Goal: Information Seeking & Learning: Learn about a topic

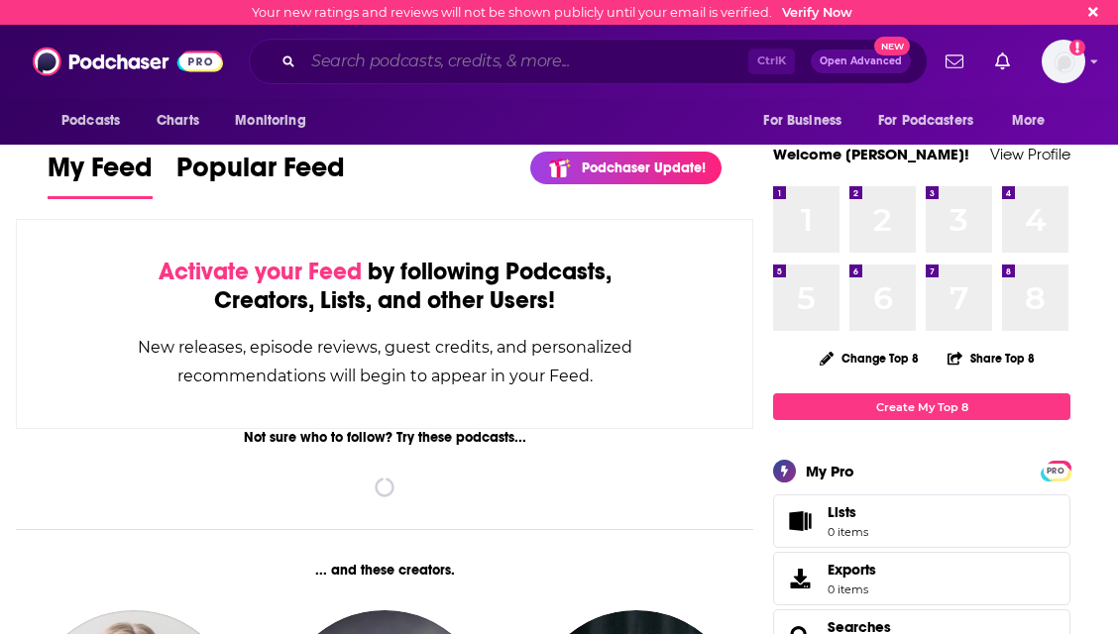
click at [501, 64] on input "Search podcasts, credits, & more..." at bounding box center [525, 62] width 445 height 32
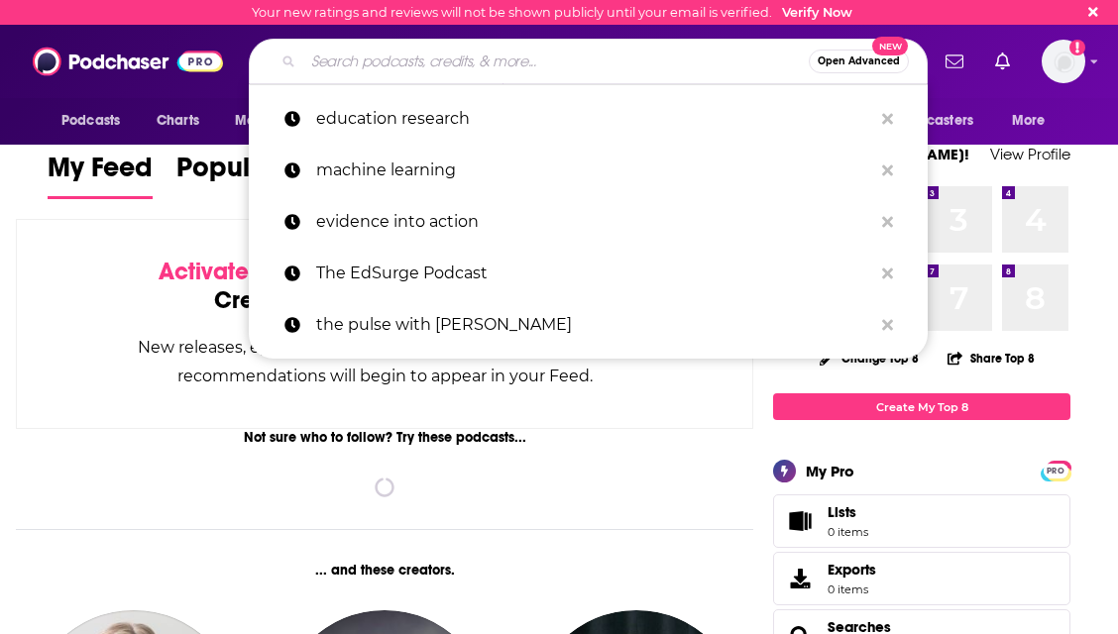
paste input "education research"
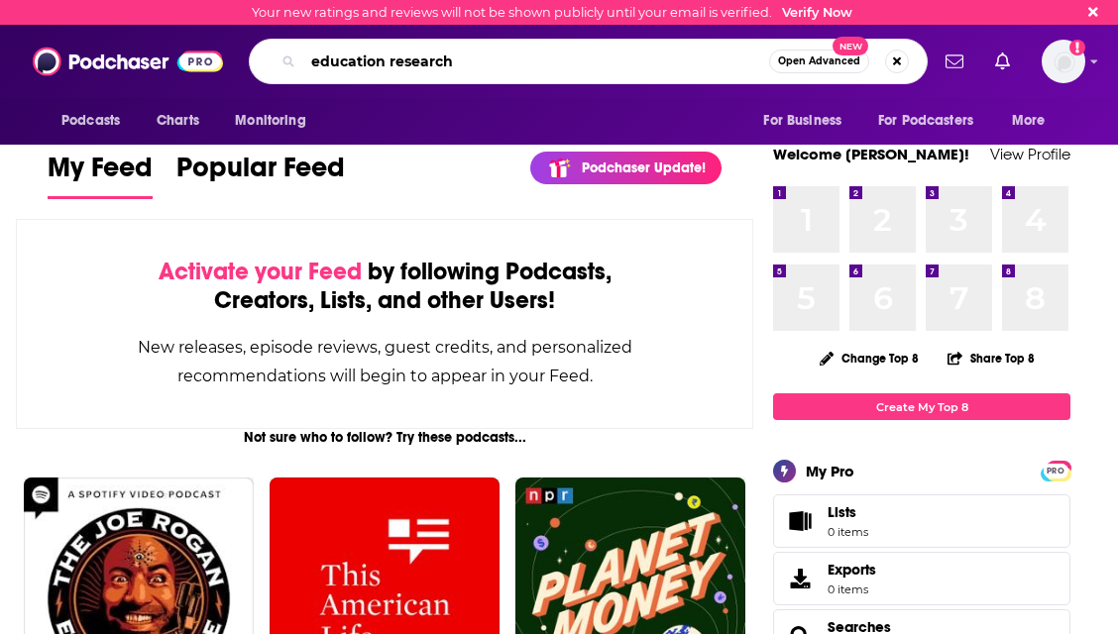
type input "education research"
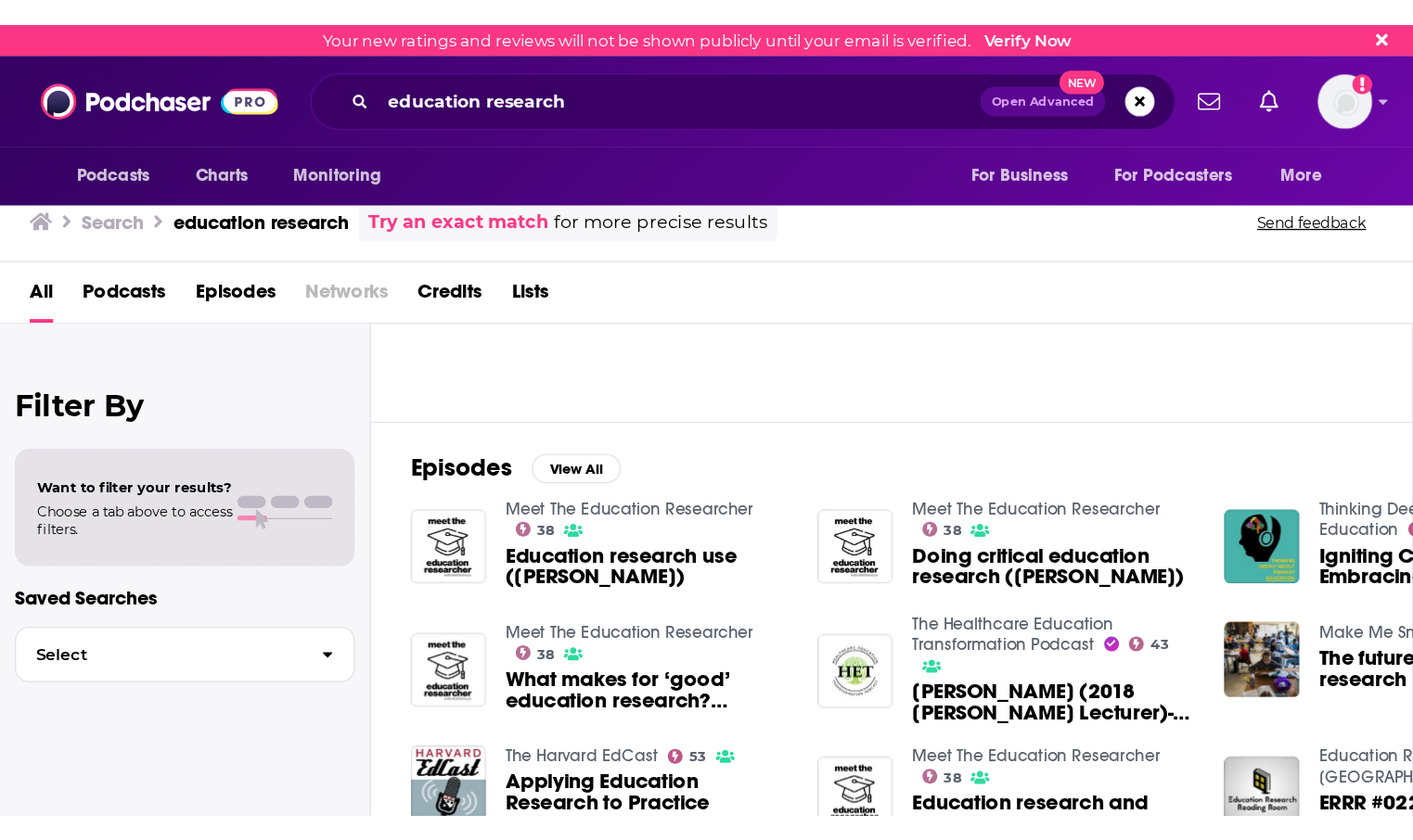
scroll to position [278, 0]
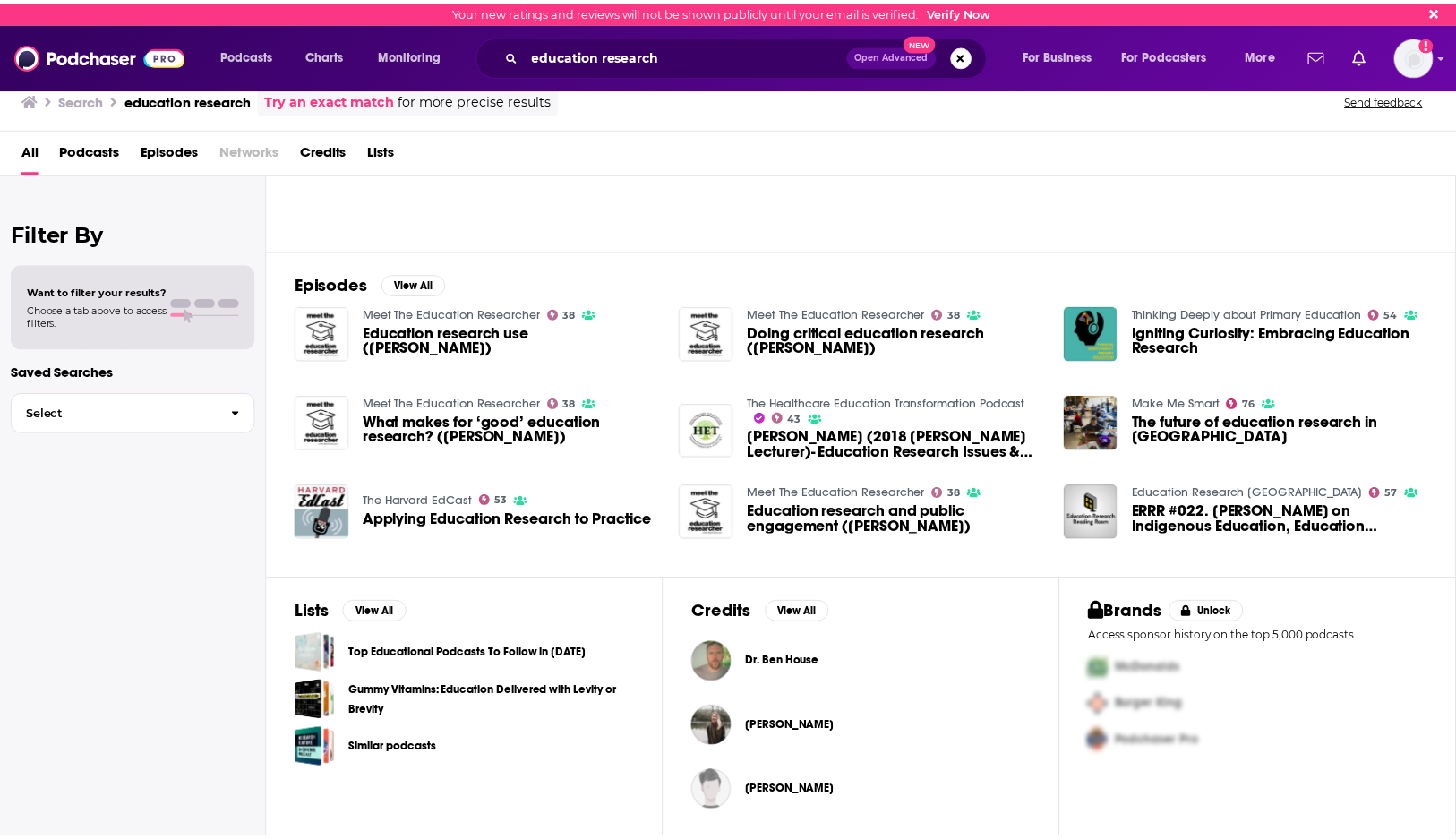
scroll to position [0, 0]
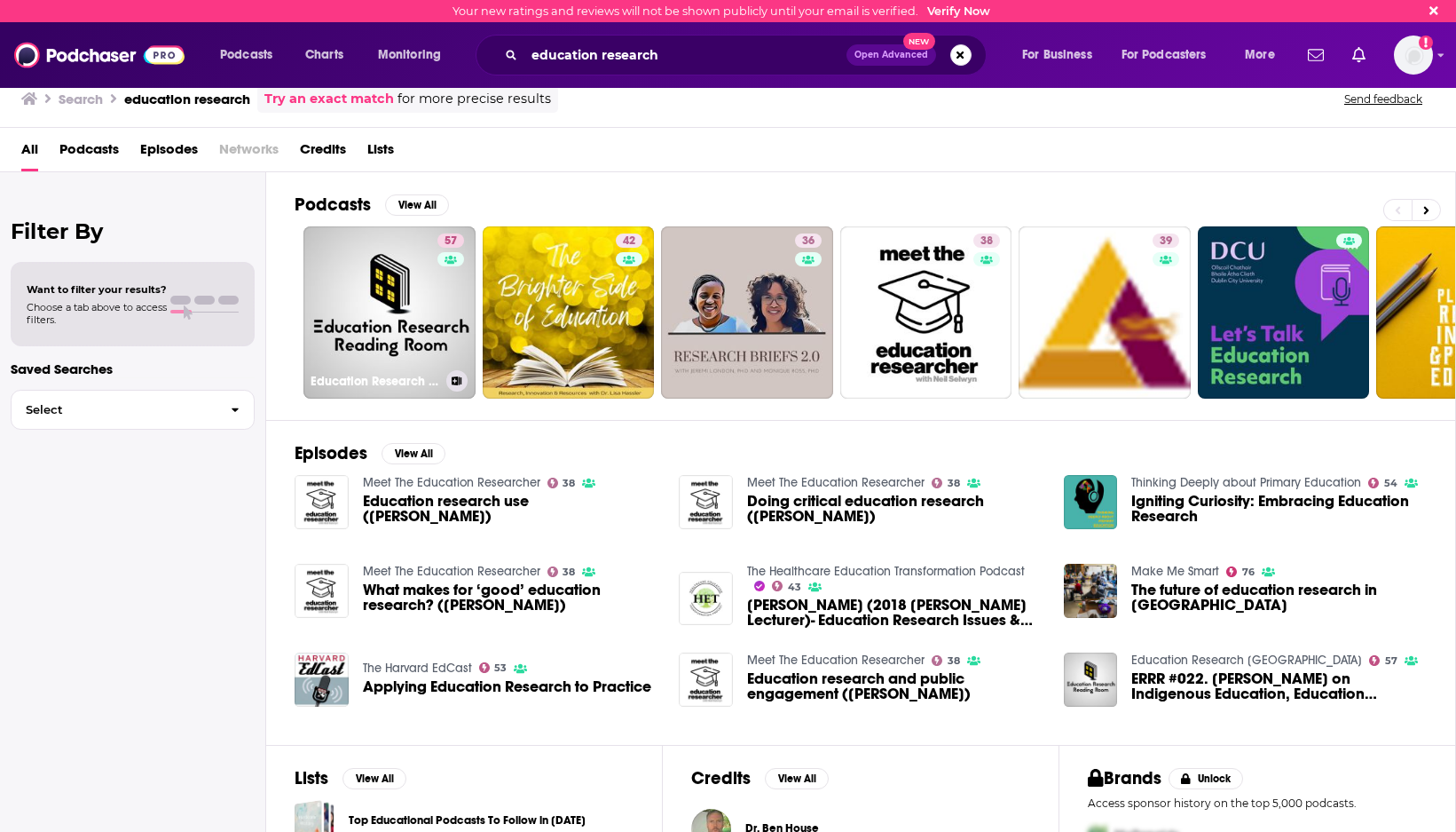
click at [390, 320] on link "57 Education Research [GEOGRAPHIC_DATA]" at bounding box center [390, 313] width 172 height 172
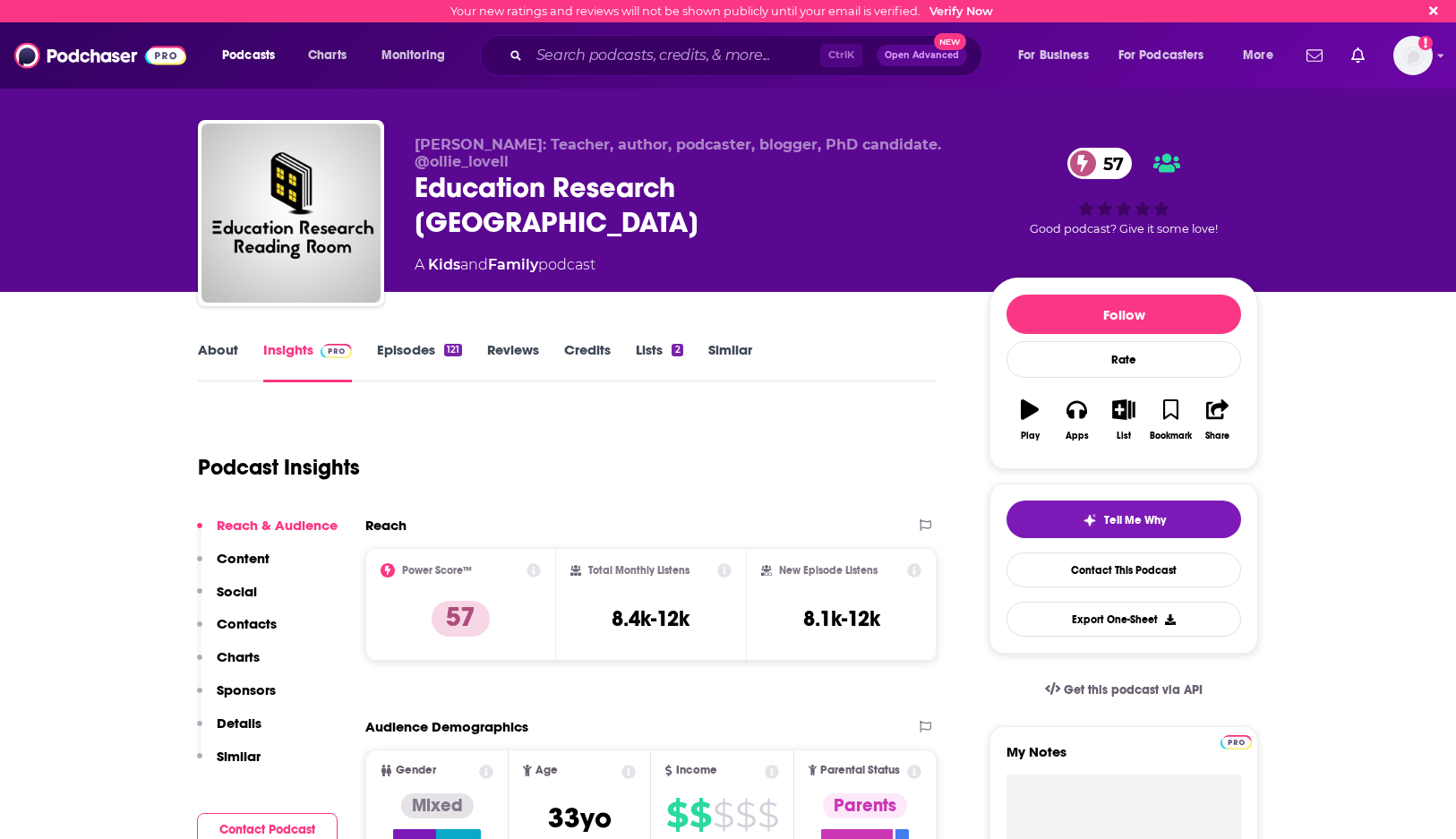
click at [481, 191] on div "Education Research Reading Room 57" at bounding box center [687, 204] width 546 height 70
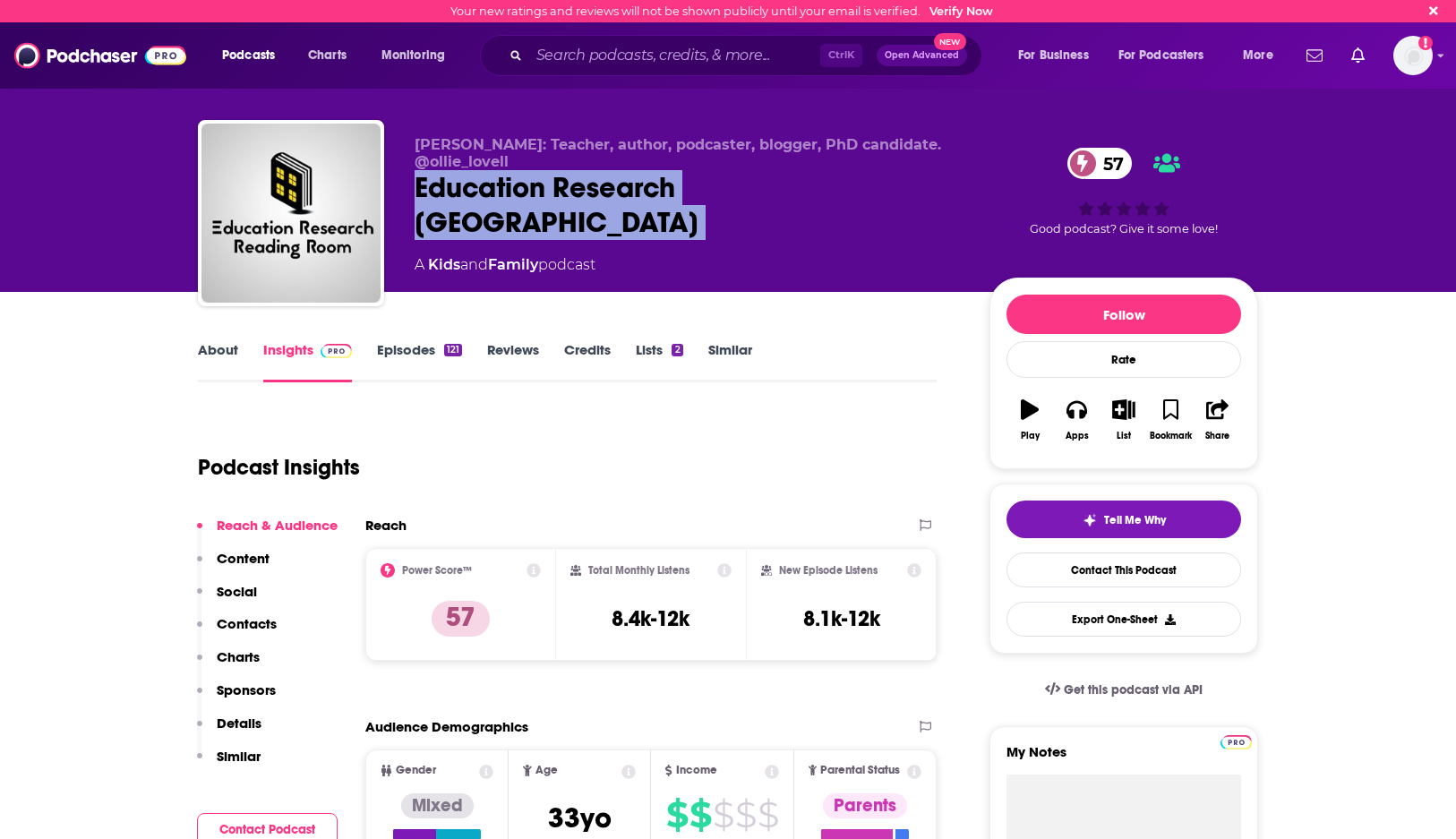
click at [481, 191] on div "Education Research Reading Room 57" at bounding box center [687, 204] width 546 height 70
copy div "Education Research Reading Room 57"
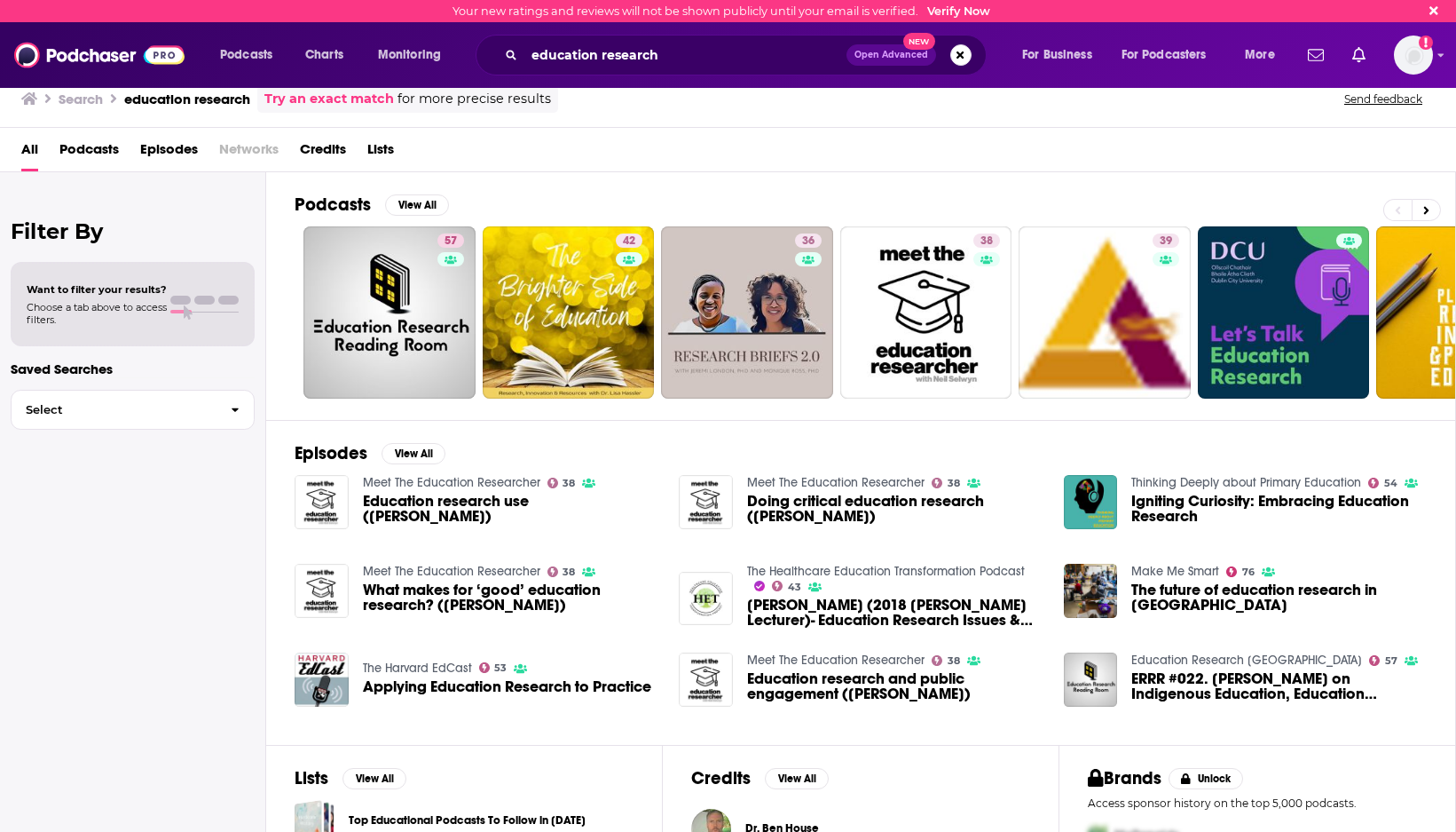
click at [316, 202] on h2 "Podcasts" at bounding box center [332, 204] width 76 height 22
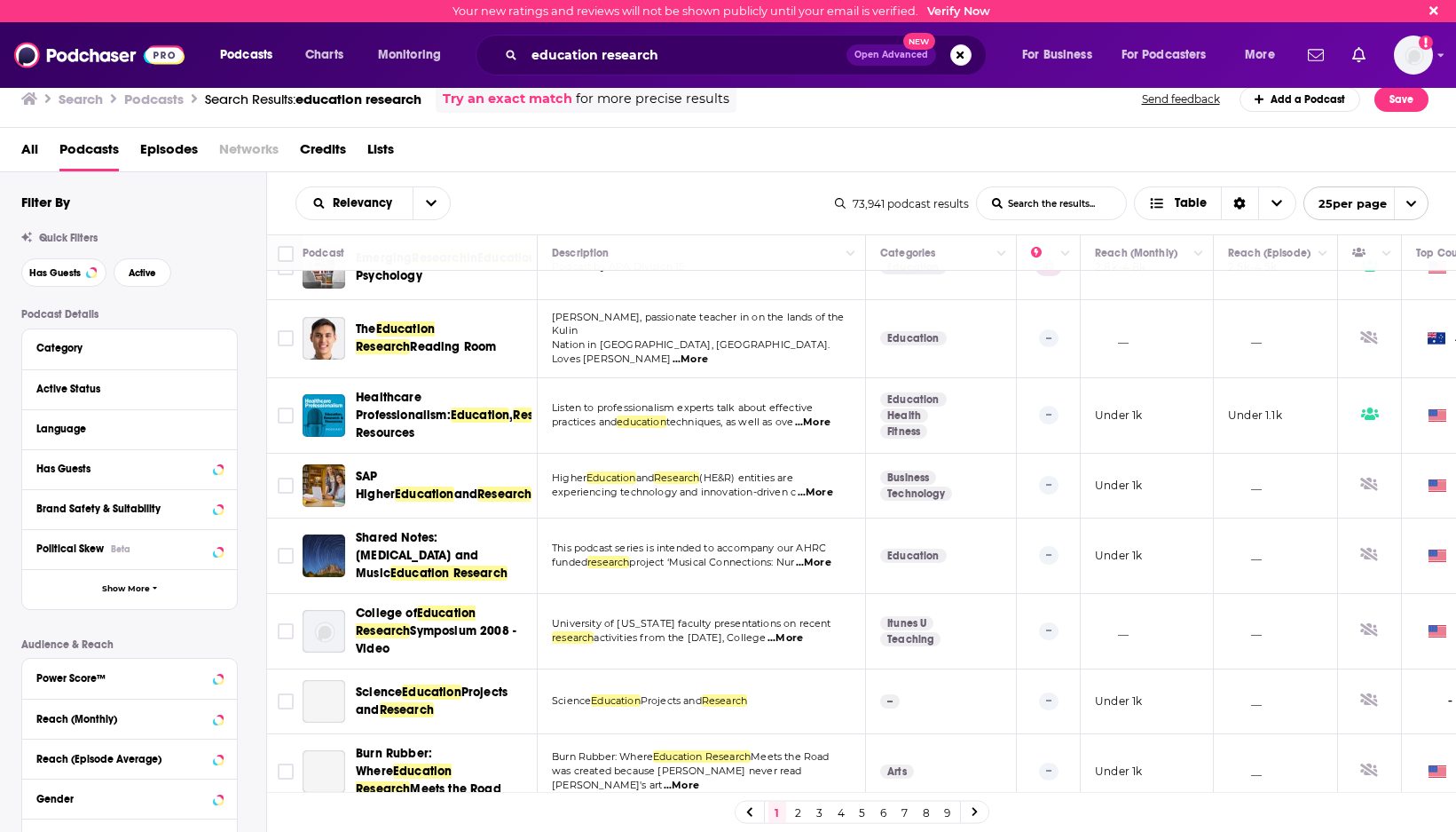
scroll to position [976, 0]
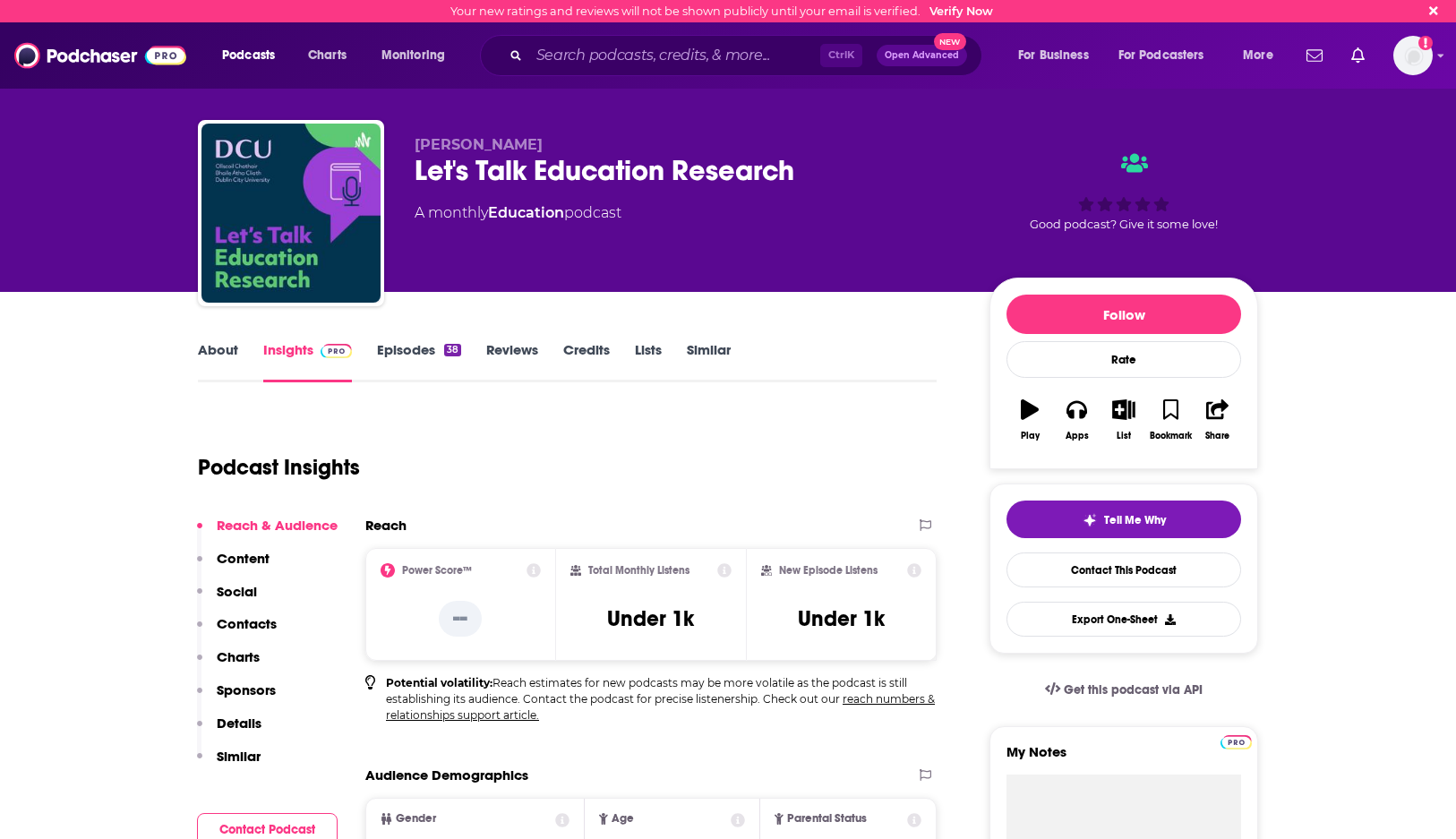
click at [407, 349] on link "Episodes 38" at bounding box center [418, 362] width 84 height 42
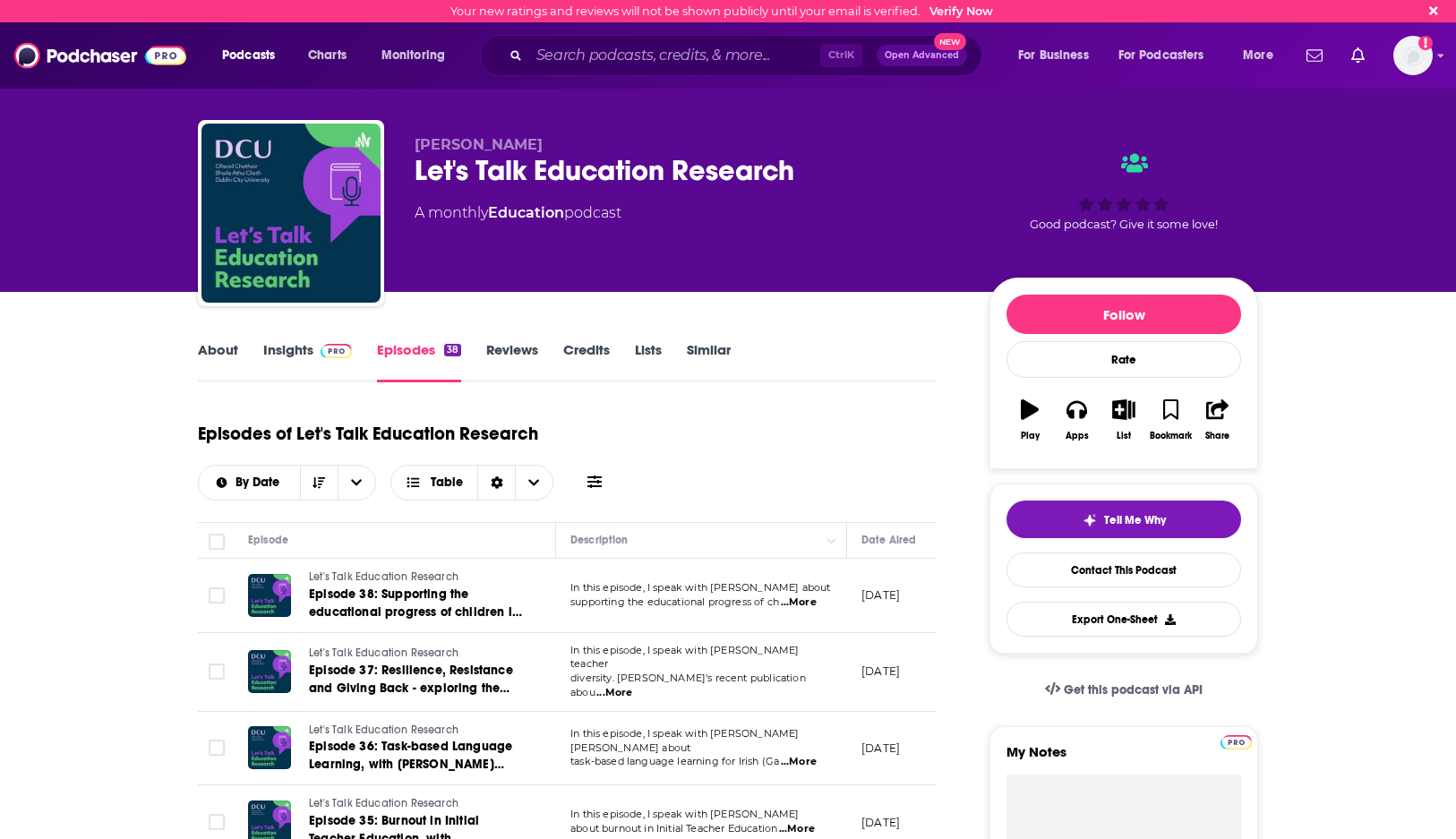
click at [551, 172] on div "Let's Talk Education Research" at bounding box center [687, 170] width 546 height 35
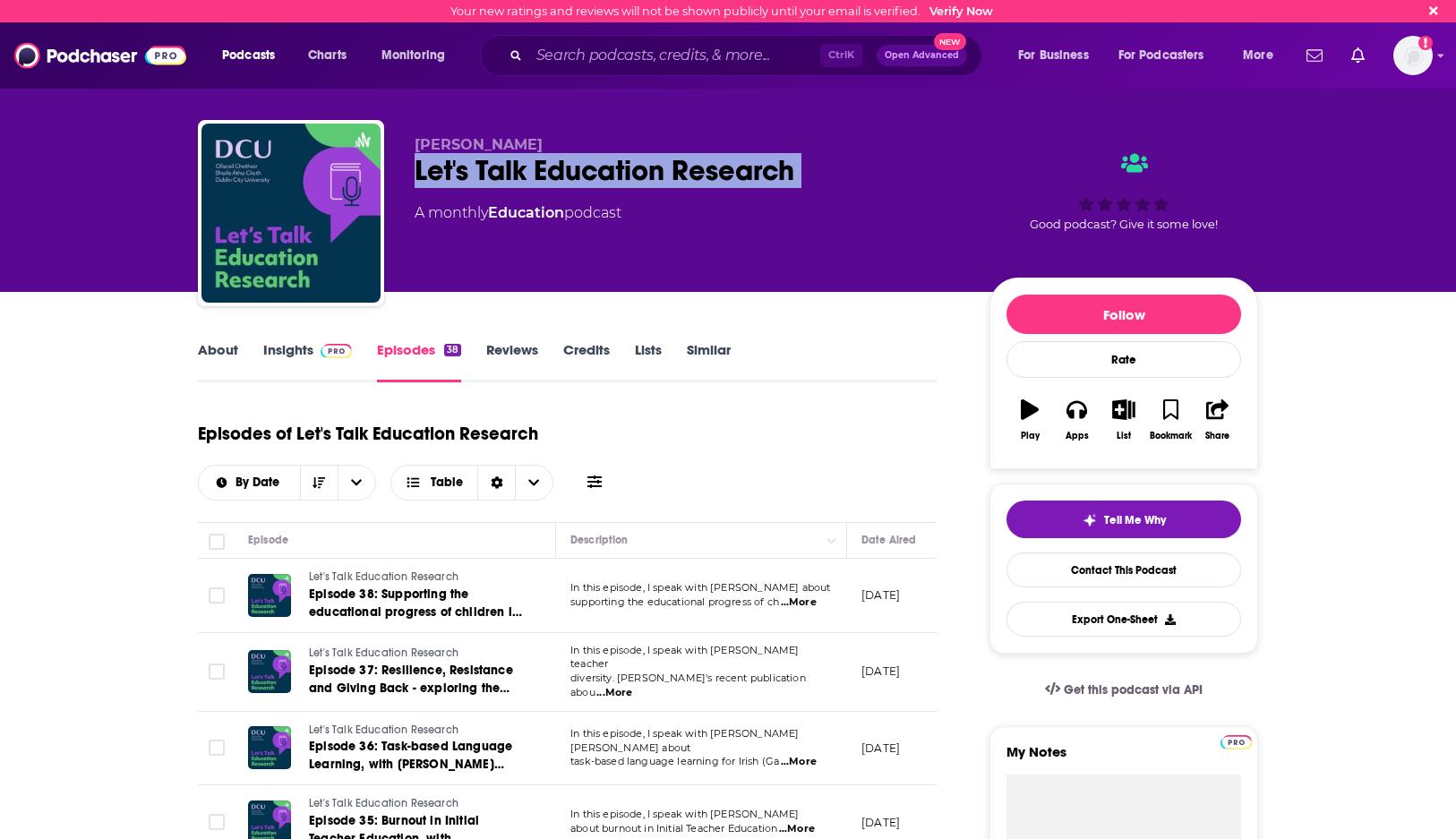
click at [551, 172] on div "Let's Talk Education Research" at bounding box center [687, 170] width 546 height 35
copy div "Let's Talk Education Research"
